Goal: Information Seeking & Learning: Compare options

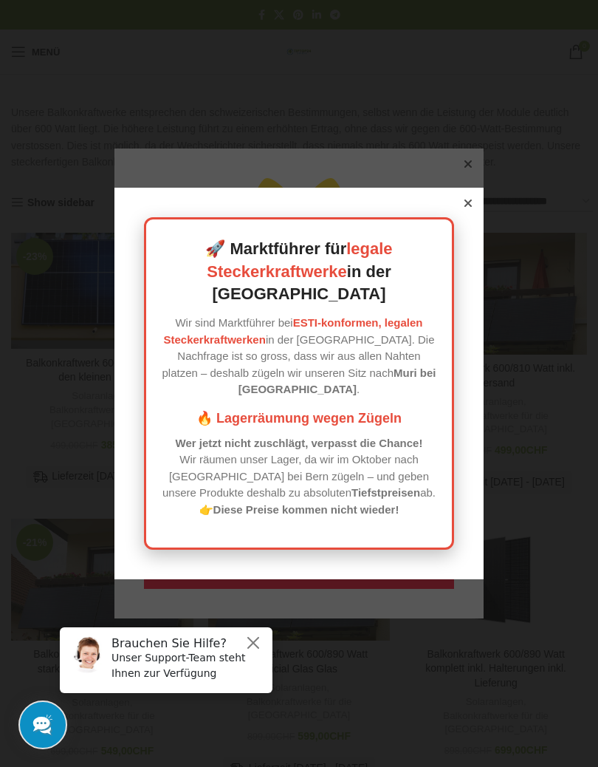
click at [470, 207] on icon at bounding box center [468, 202] width 7 height 7
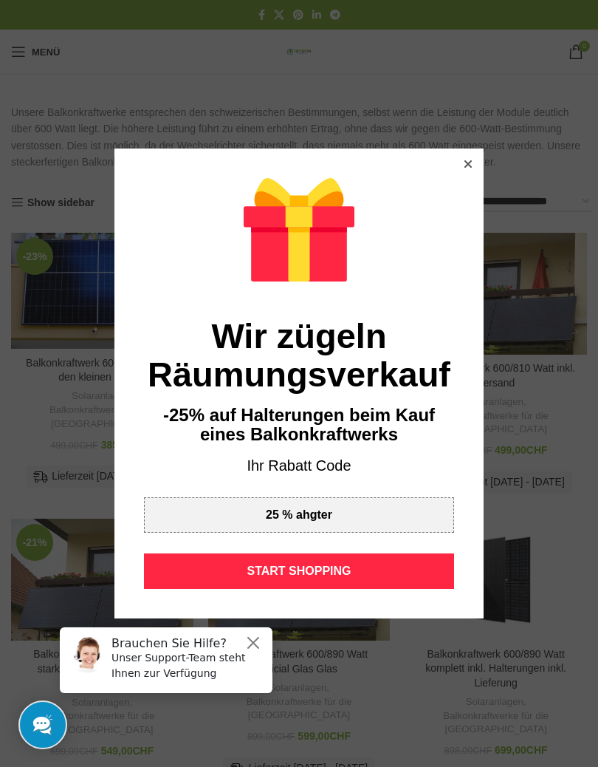
click at [470, 168] on icon at bounding box center [468, 163] width 7 height 7
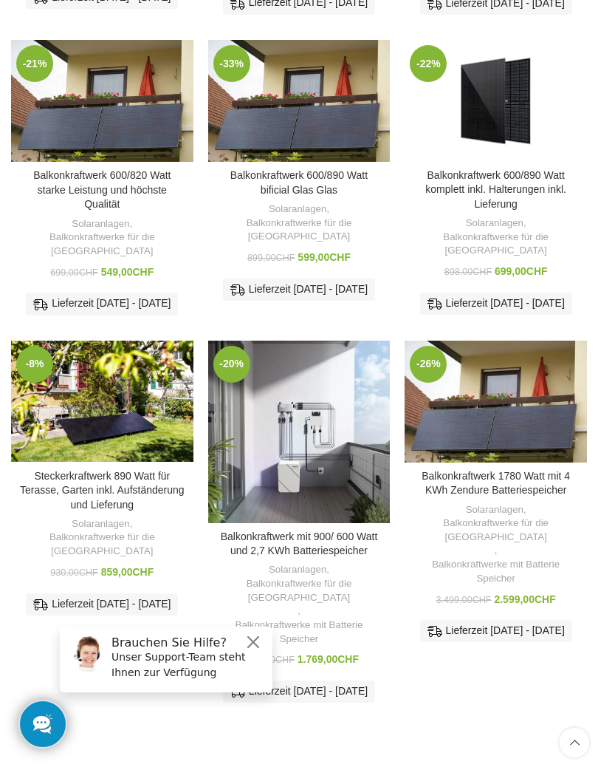
scroll to position [479, 0]
click at [302, 408] on img "Balkonkraftwerk mit 900/ 600 Watt und 2,7 KWh Batteriespeicher" at bounding box center [299, 432] width 182 height 182
click at [465, 643] on div "-26% Zum Vergleich hinzufügen Balkonkraftwerk 1780 Watt mit 4 KWh Zendure Batte…" at bounding box center [496, 527] width 182 height 373
click at [309, 406] on img "Balkonkraftwerk mit 900/ 600 Watt und 2,7 KWh Batteriespeicher" at bounding box center [299, 432] width 182 height 182
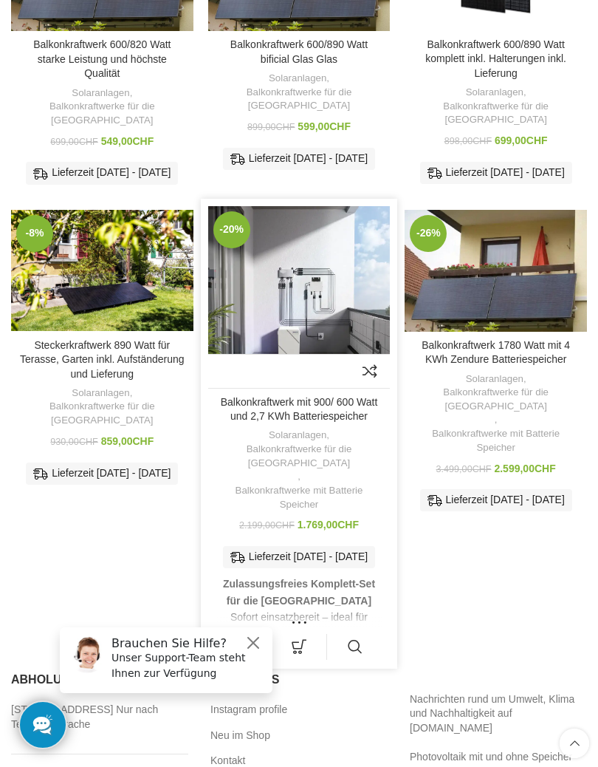
scroll to position [613, 0]
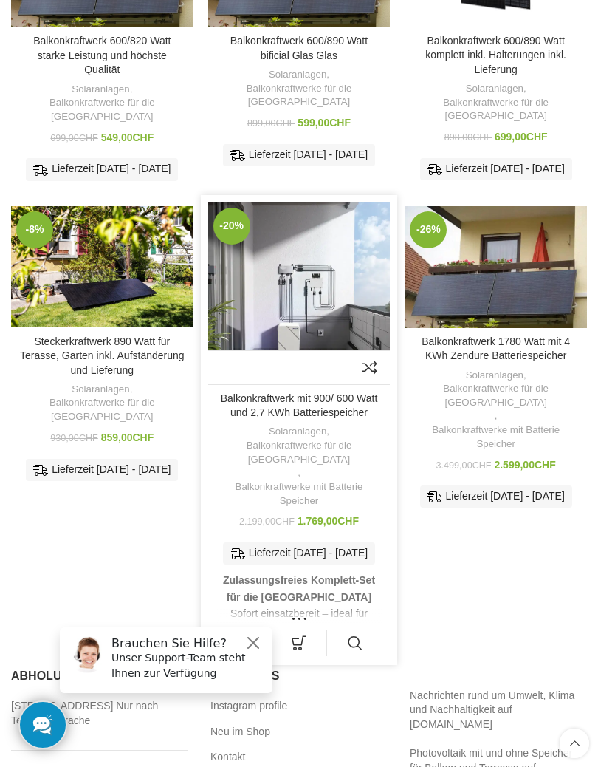
click at [362, 630] on link "Schnellansicht" at bounding box center [354, 643] width 55 height 26
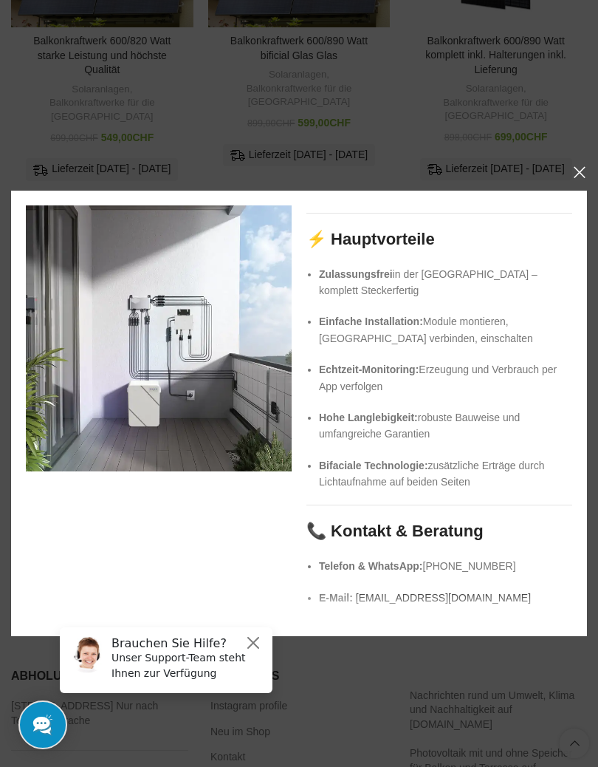
scroll to position [670, 0]
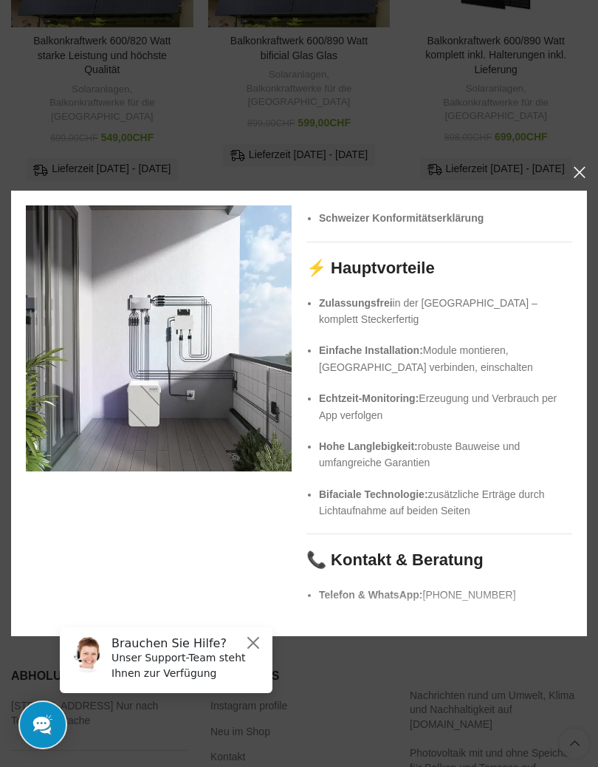
click at [585, 168] on button "×" at bounding box center [579, 172] width 37 height 37
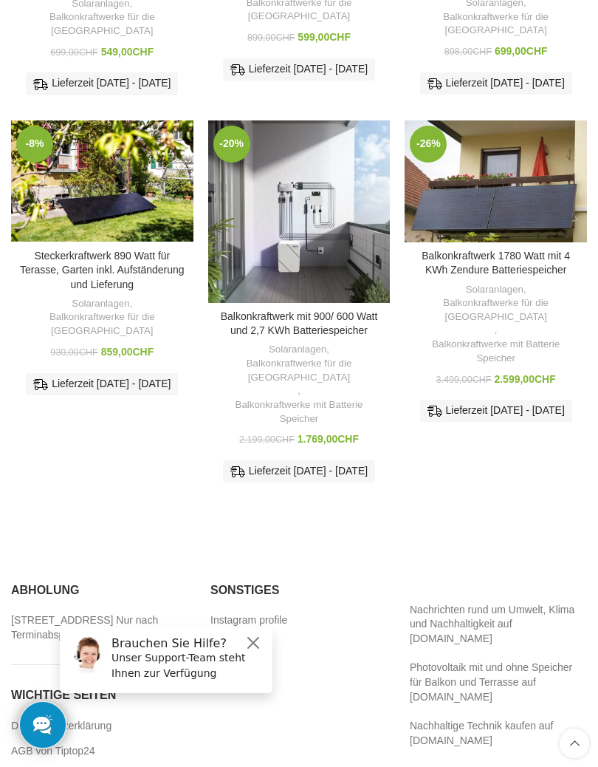
scroll to position [698, 0]
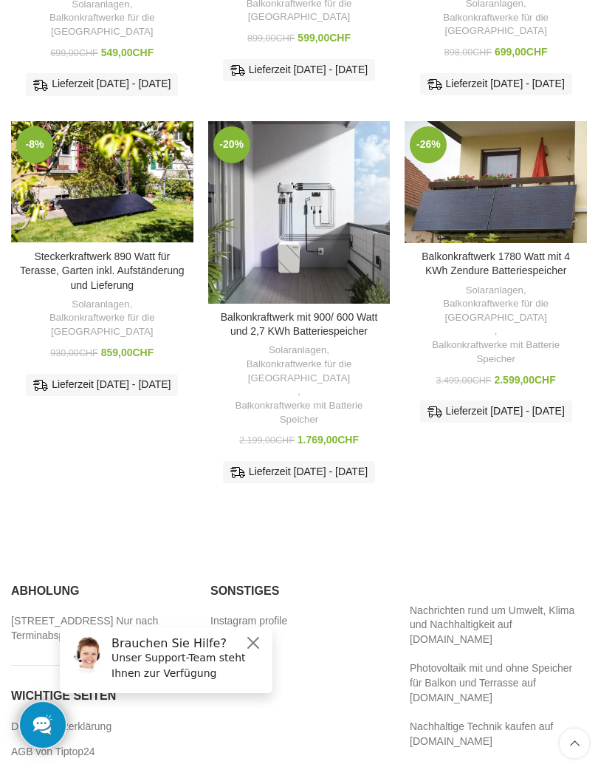
click at [256, 636] on button "Close" at bounding box center [253, 643] width 18 height 18
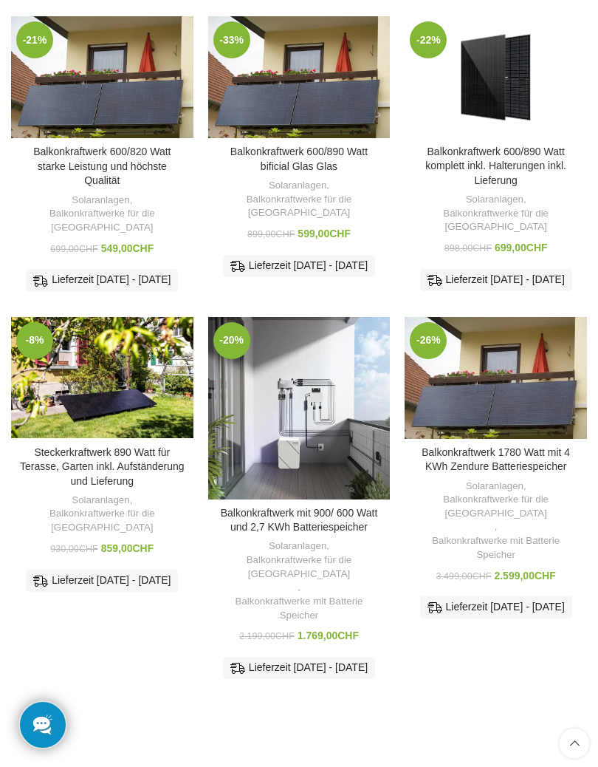
scroll to position [493, 0]
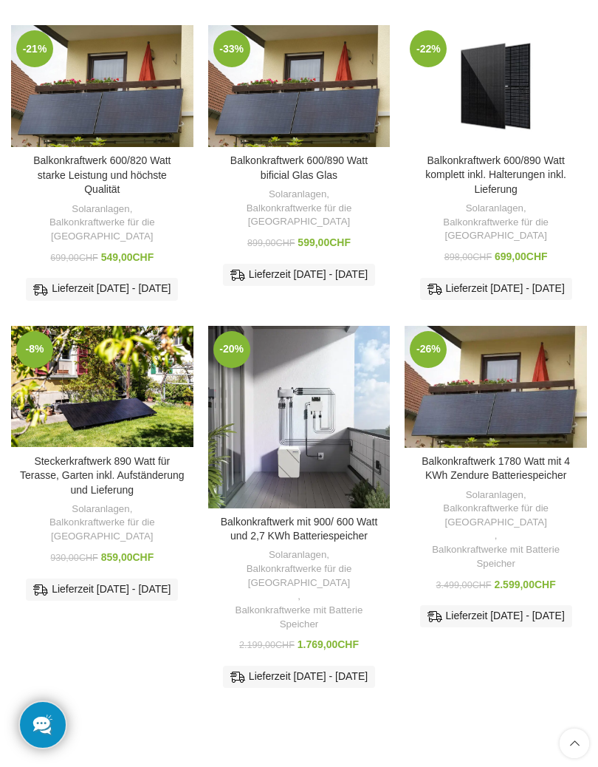
click at [502, 368] on img "Balkonkraftwerk 1780 Watt mit 4 KWh Zendure Batteriespeicher" at bounding box center [496, 387] width 182 height 122
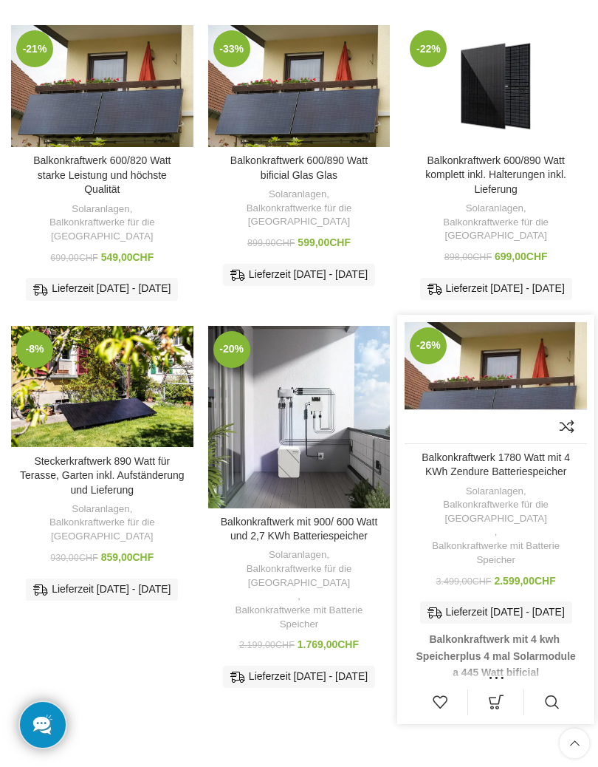
click at [551, 689] on link "Schnellansicht" at bounding box center [551, 702] width 55 height 26
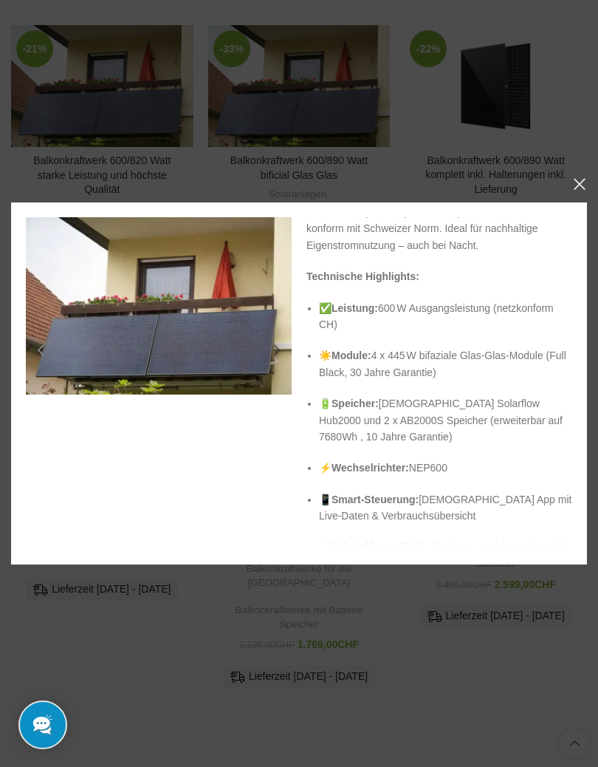
scroll to position [117, 0]
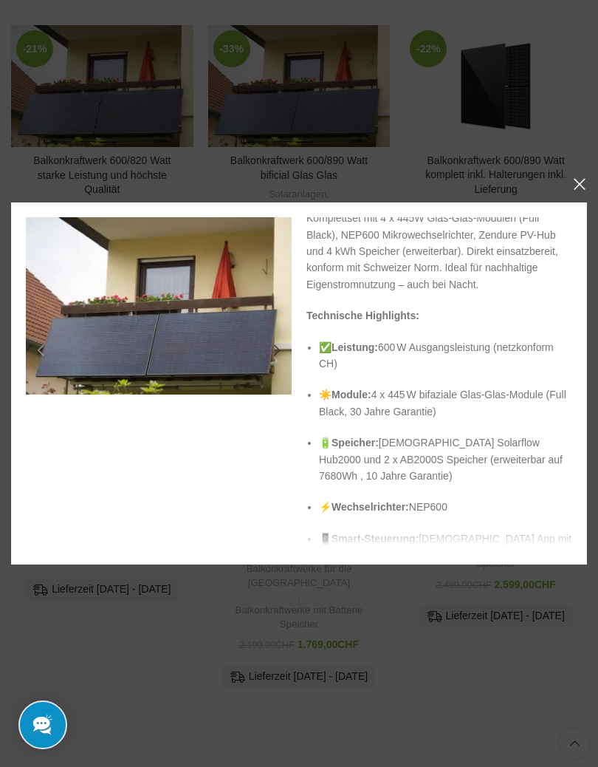
click at [584, 188] on button "×" at bounding box center [579, 183] width 37 height 37
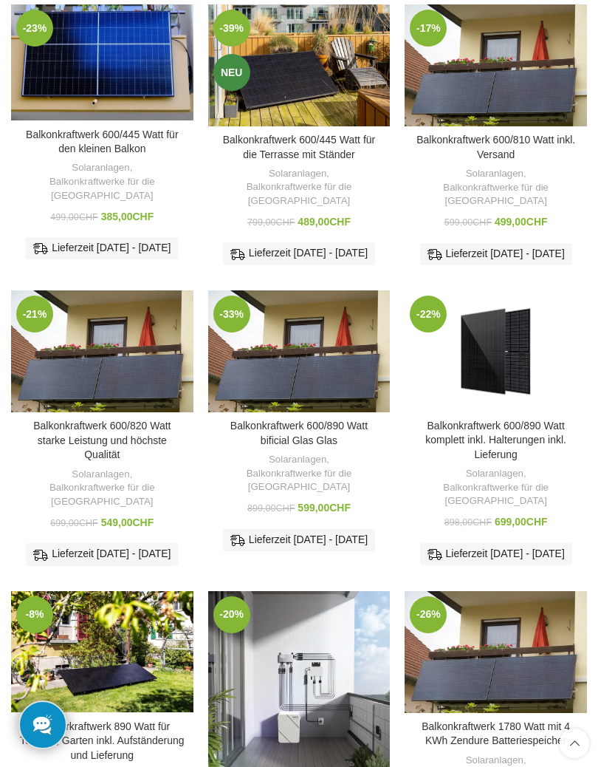
scroll to position [225, 0]
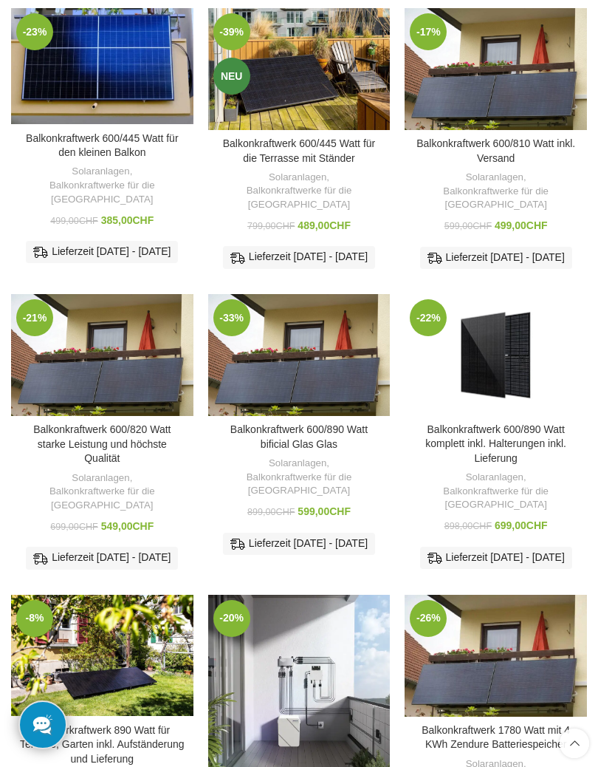
click at [500, 352] on img "Balkonkraftwerk 600/890 Watt komplett inkl. Halterungen inkl. Lieferung" at bounding box center [496, 354] width 182 height 121
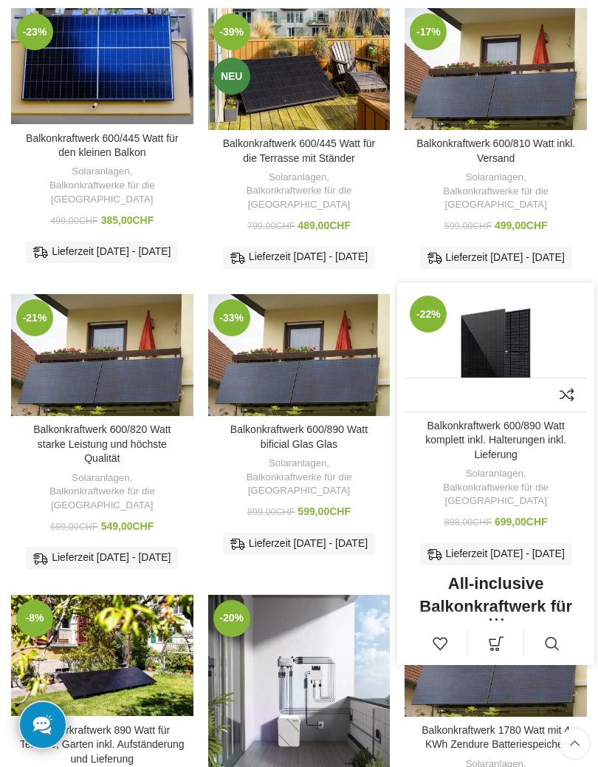
click at [499, 350] on img "Balkonkraftwerk 600/890 Watt komplett inkl. Halterungen inkl. Lieferung" at bounding box center [496, 350] width 182 height 121
